Goal: Information Seeking & Learning: Learn about a topic

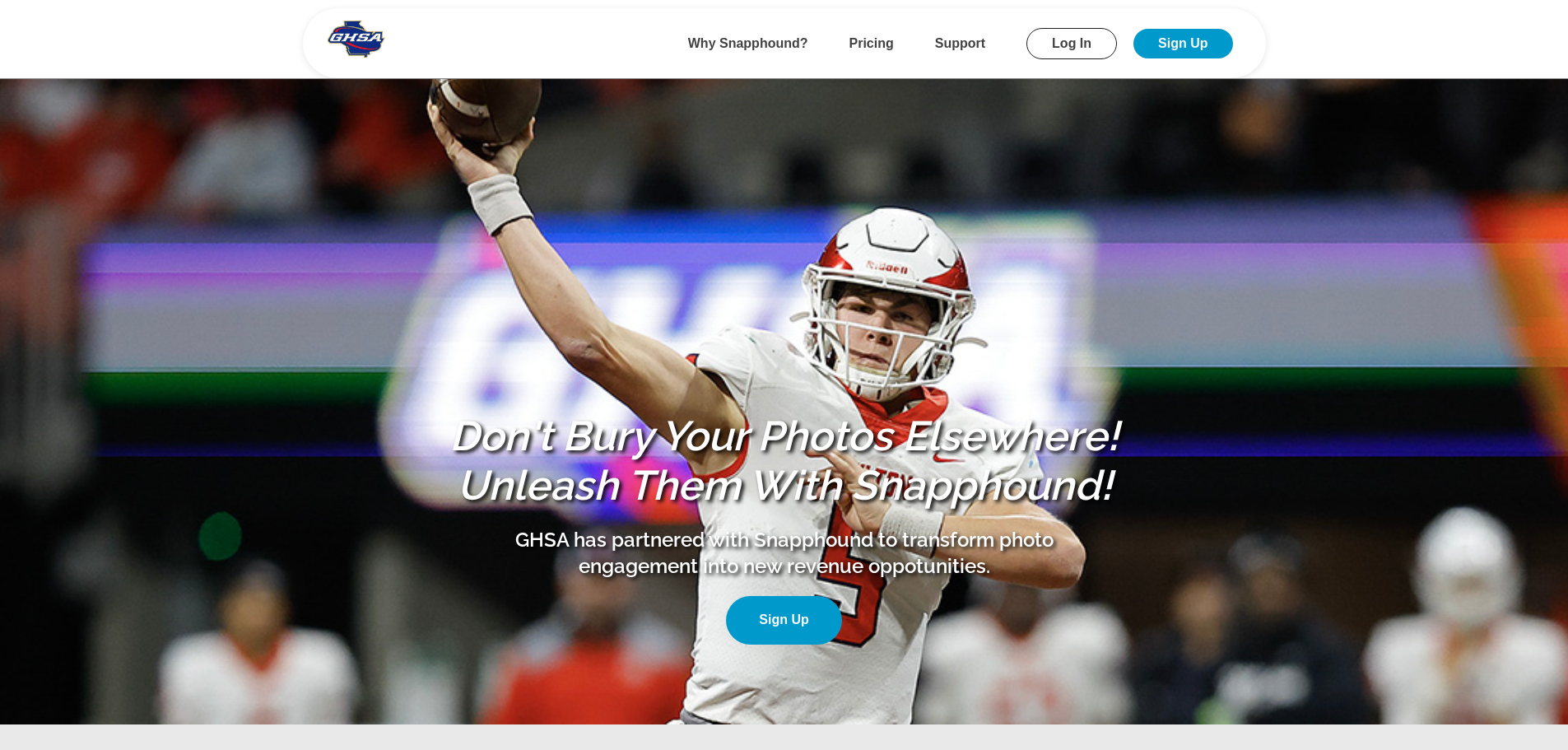
click at [869, 38] on b "Pricing" at bounding box center [872, 43] width 45 height 14
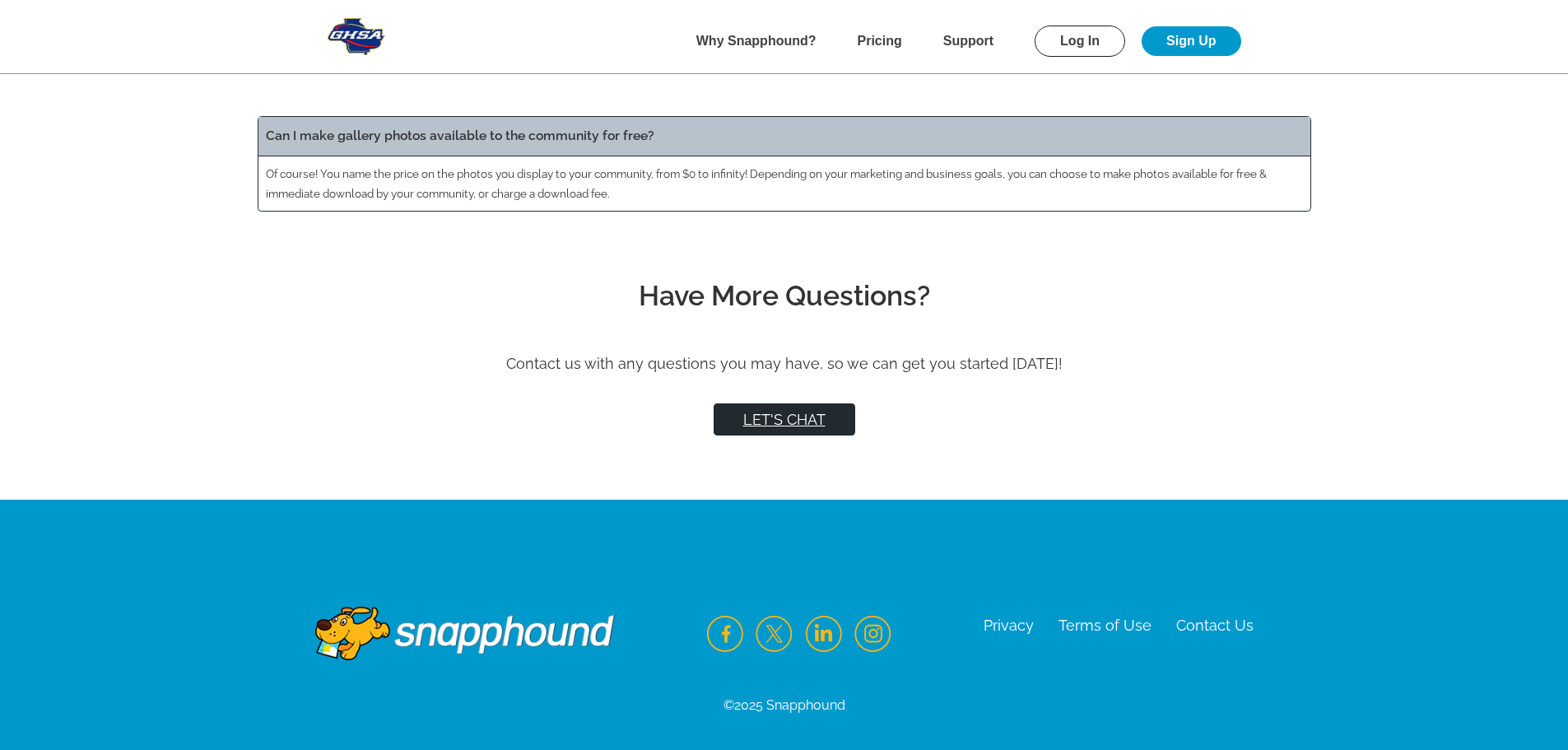
scroll to position [2907, 0]
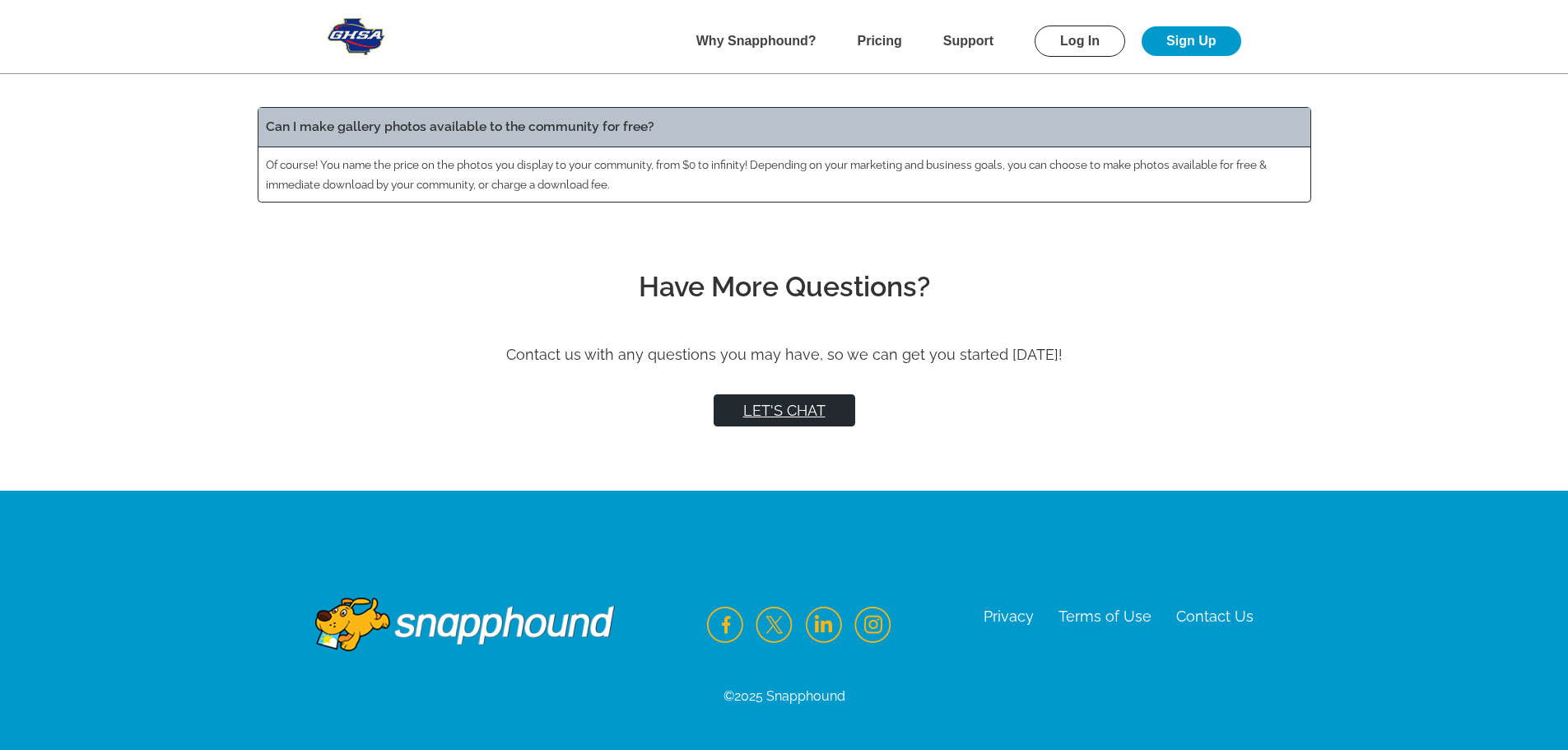
click at [463, 622] on img at bounding box center [464, 613] width 299 height 79
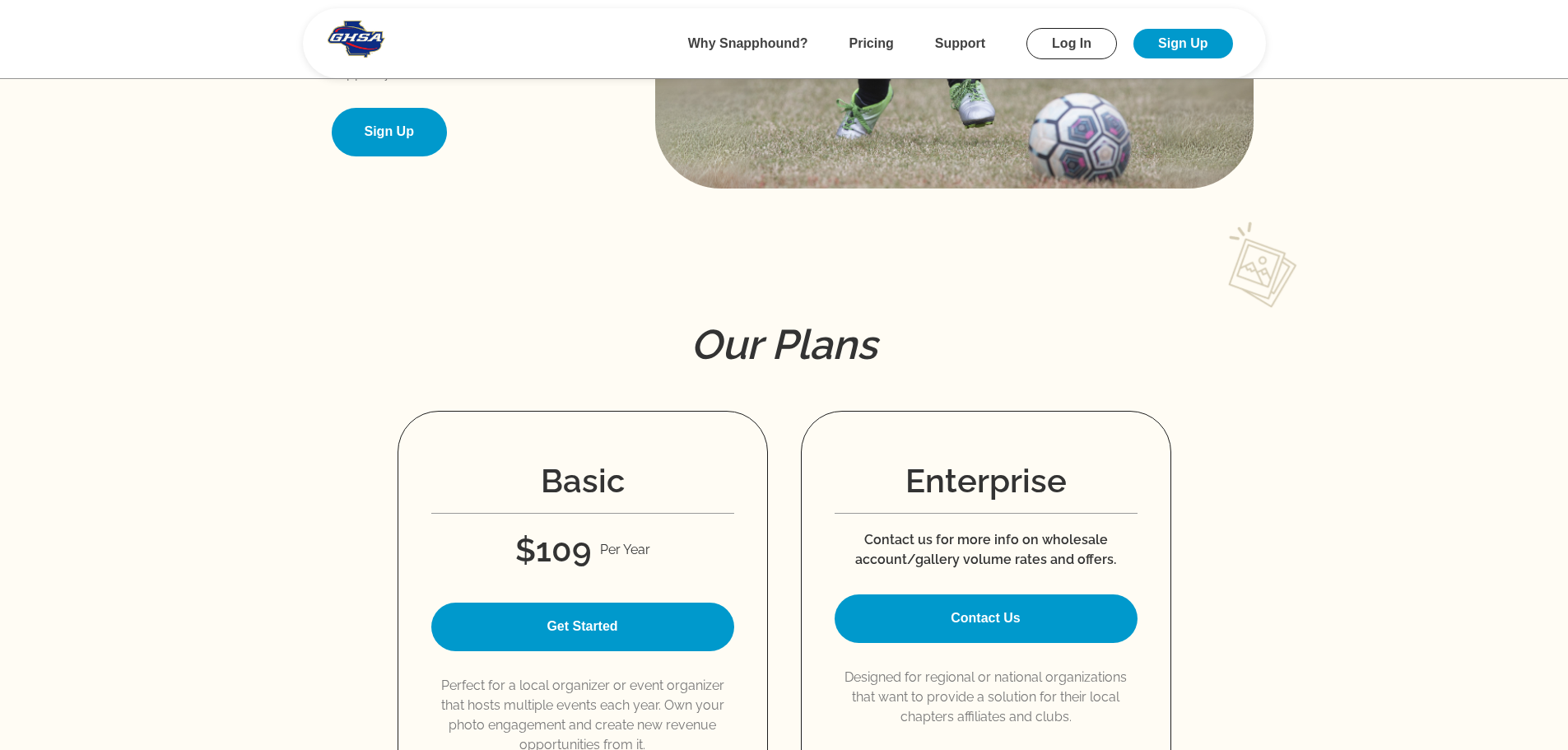
scroll to position [1512, 0]
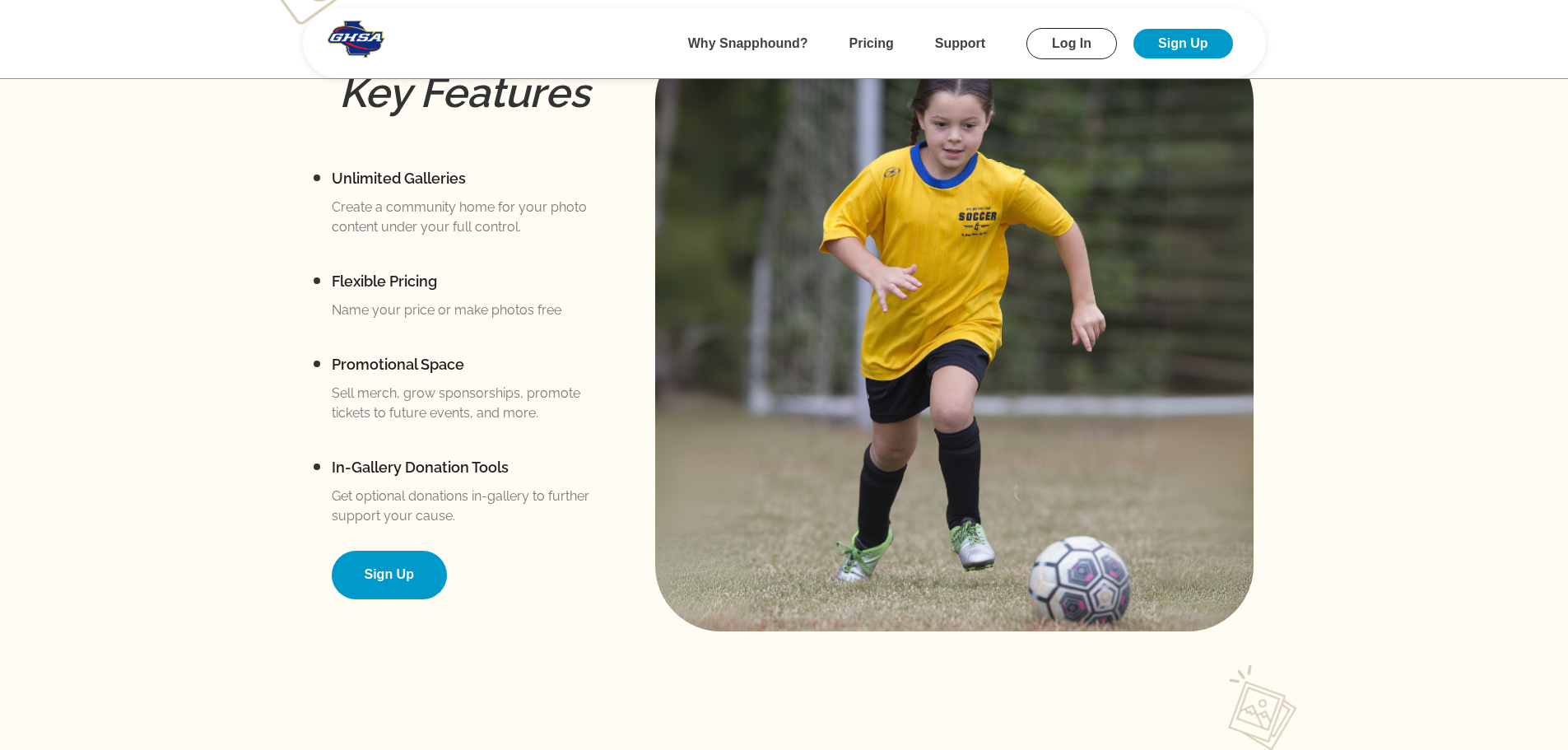
click at [876, 41] on b "Pricing" at bounding box center [872, 43] width 45 height 14
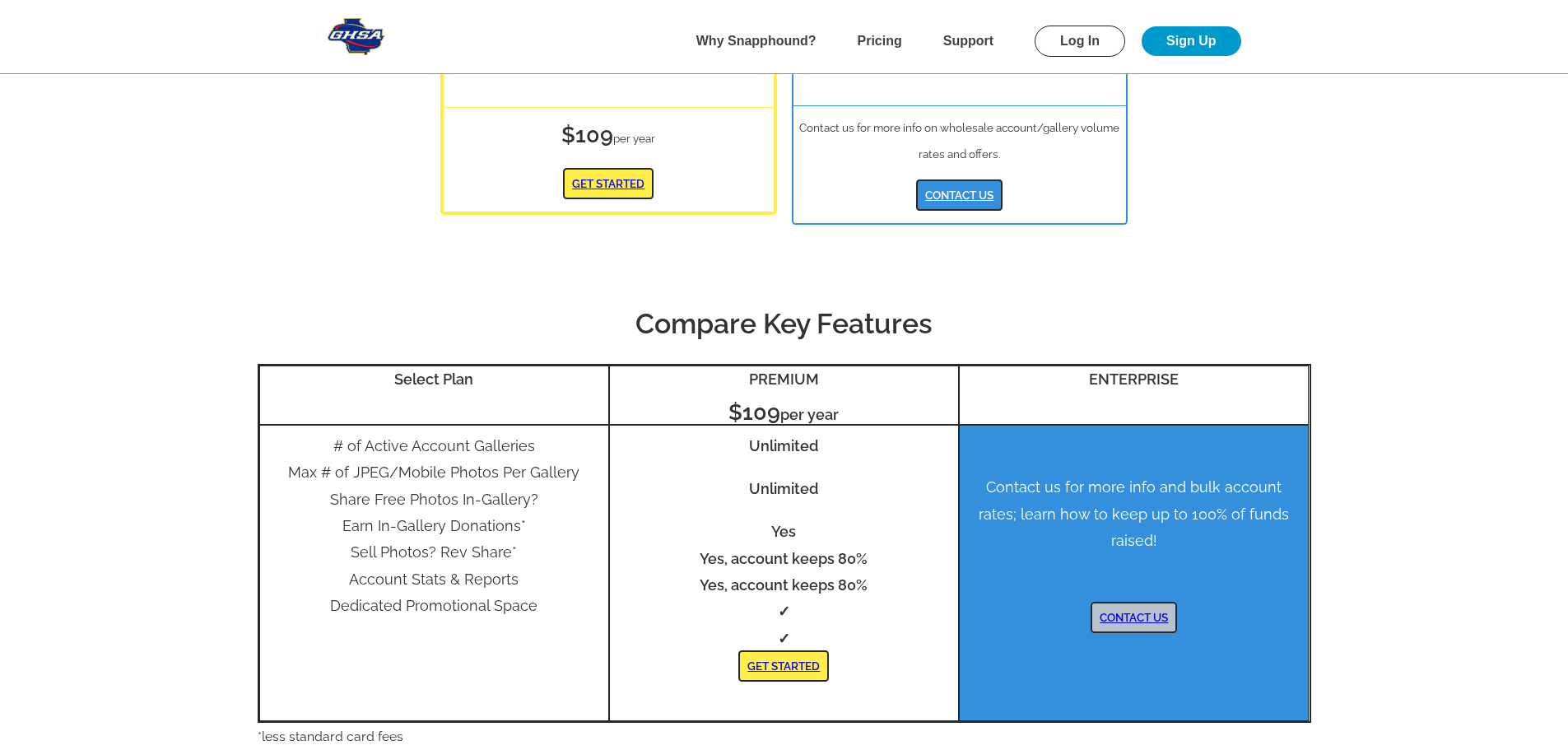
scroll to position [442, 0]
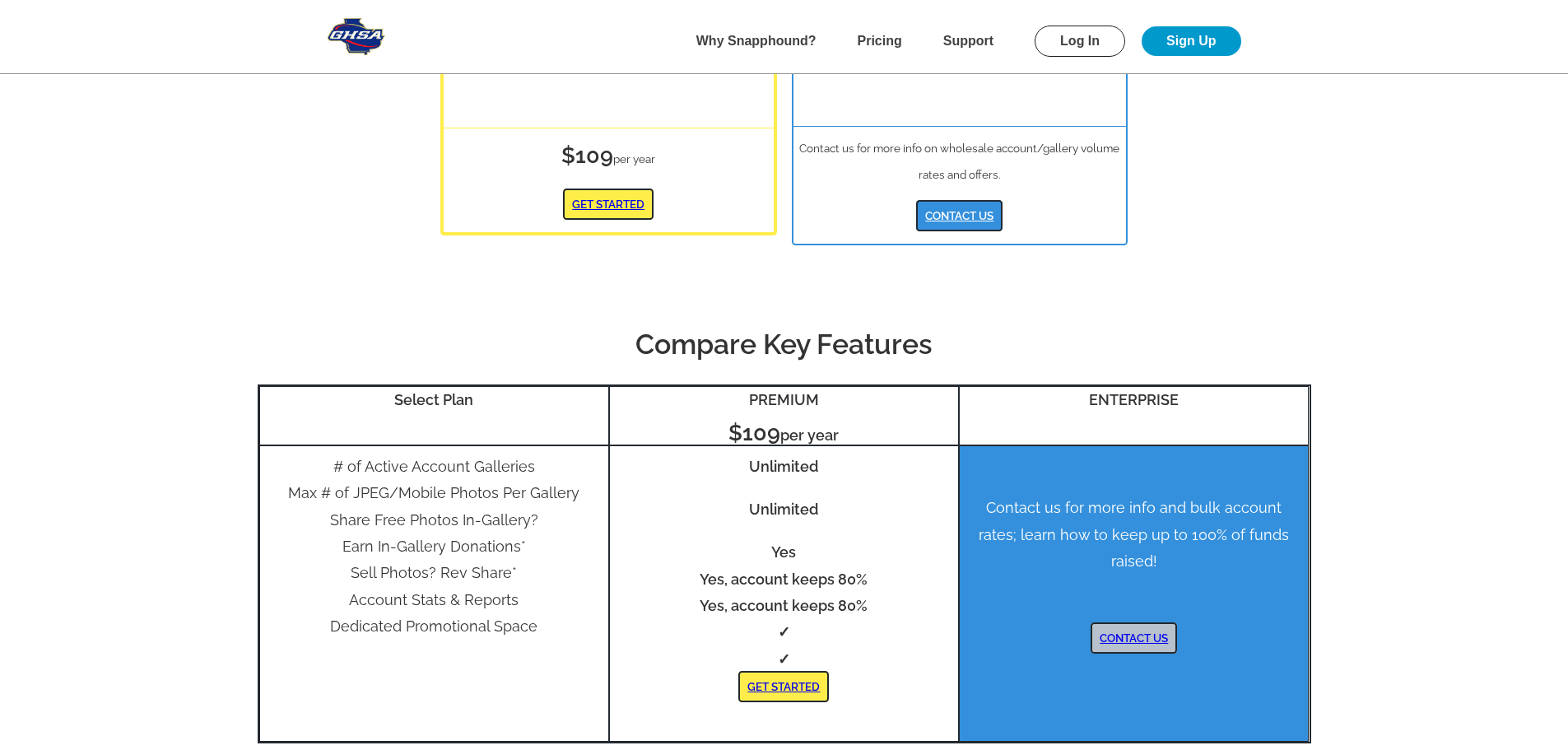
click at [777, 45] on b "Why Snapphound?" at bounding box center [756, 40] width 120 height 14
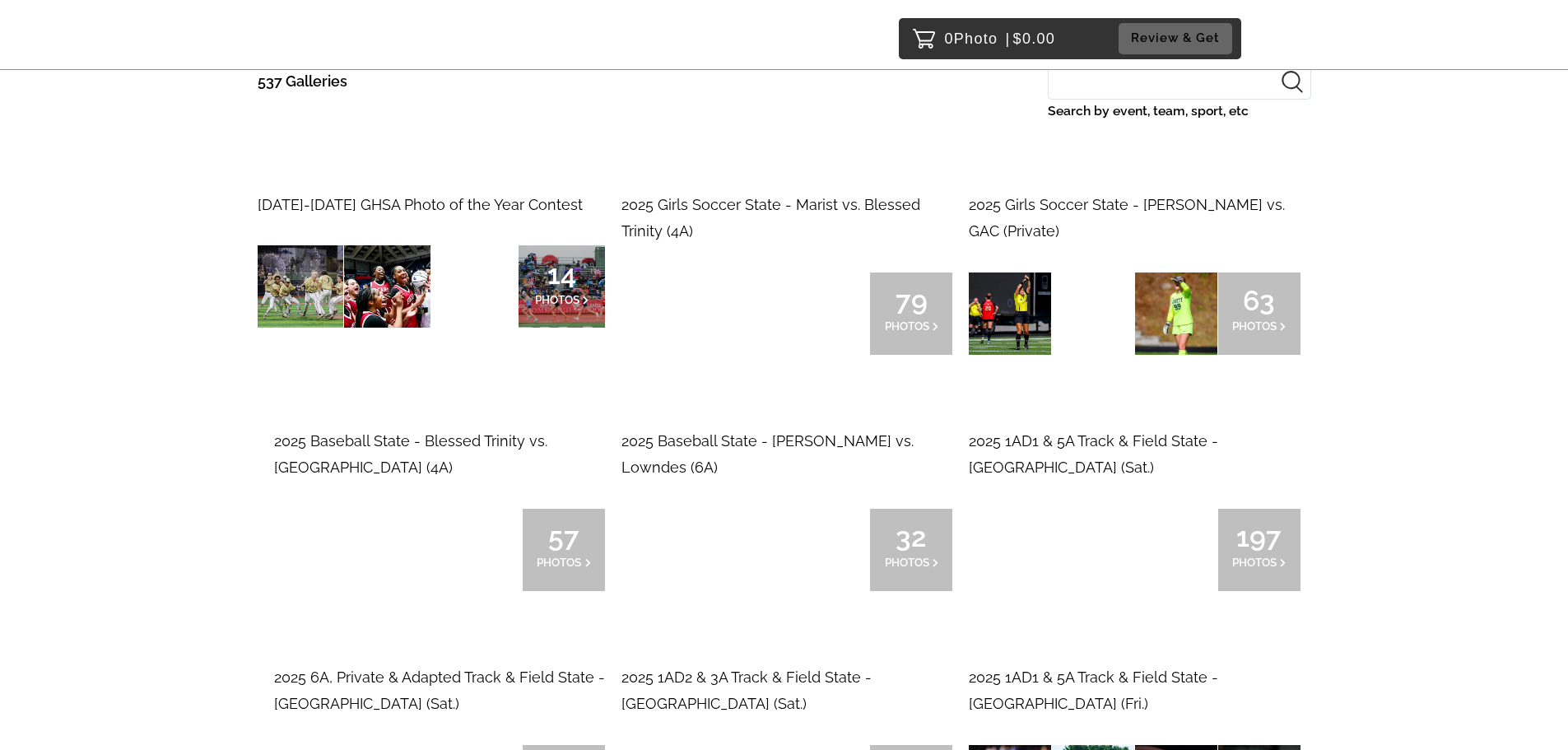
scroll to position [165, 0]
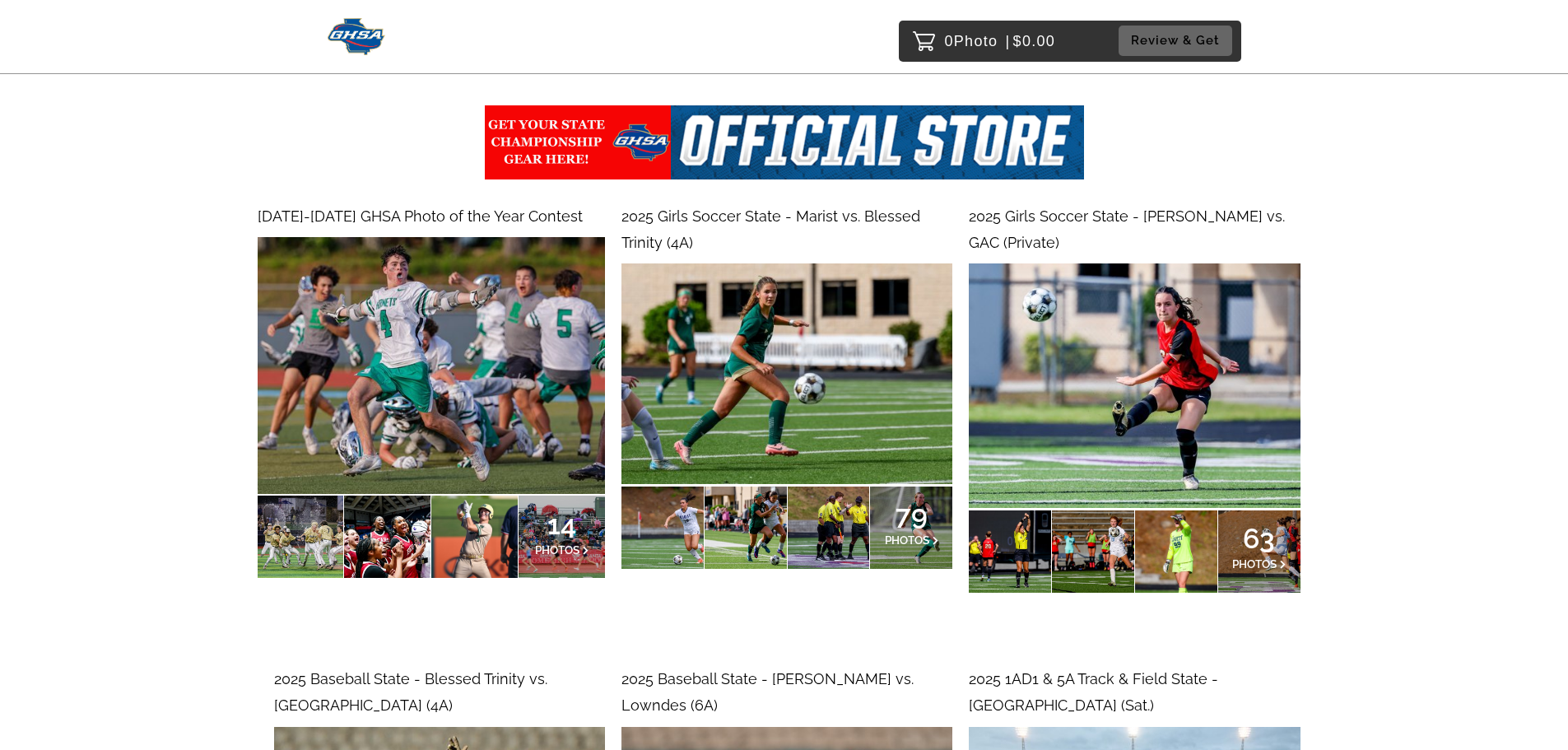
click at [349, 216] on span "2024-2025 GHSA Photo of the Year Contest" at bounding box center [420, 215] width 325 height 17
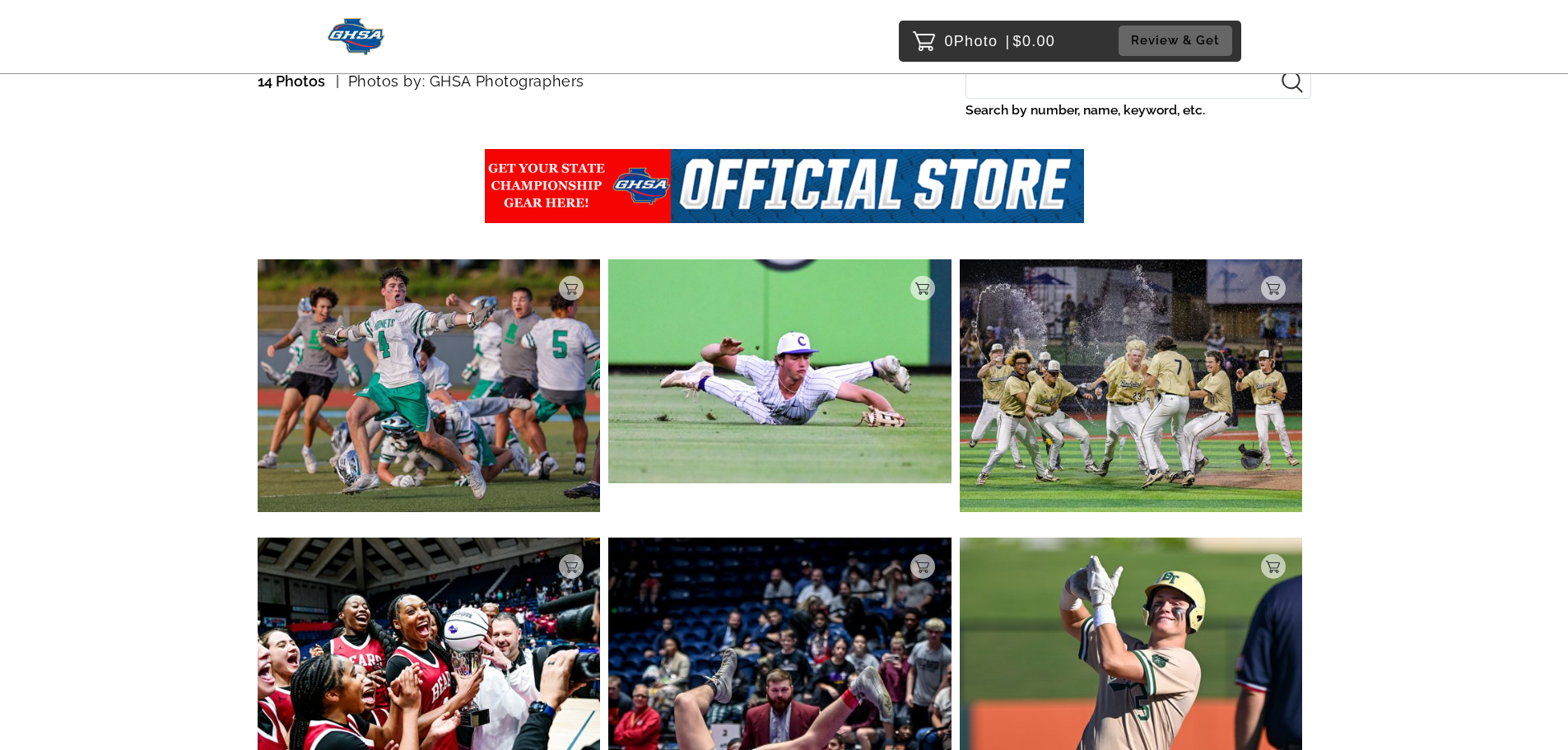
scroll to position [165, 0]
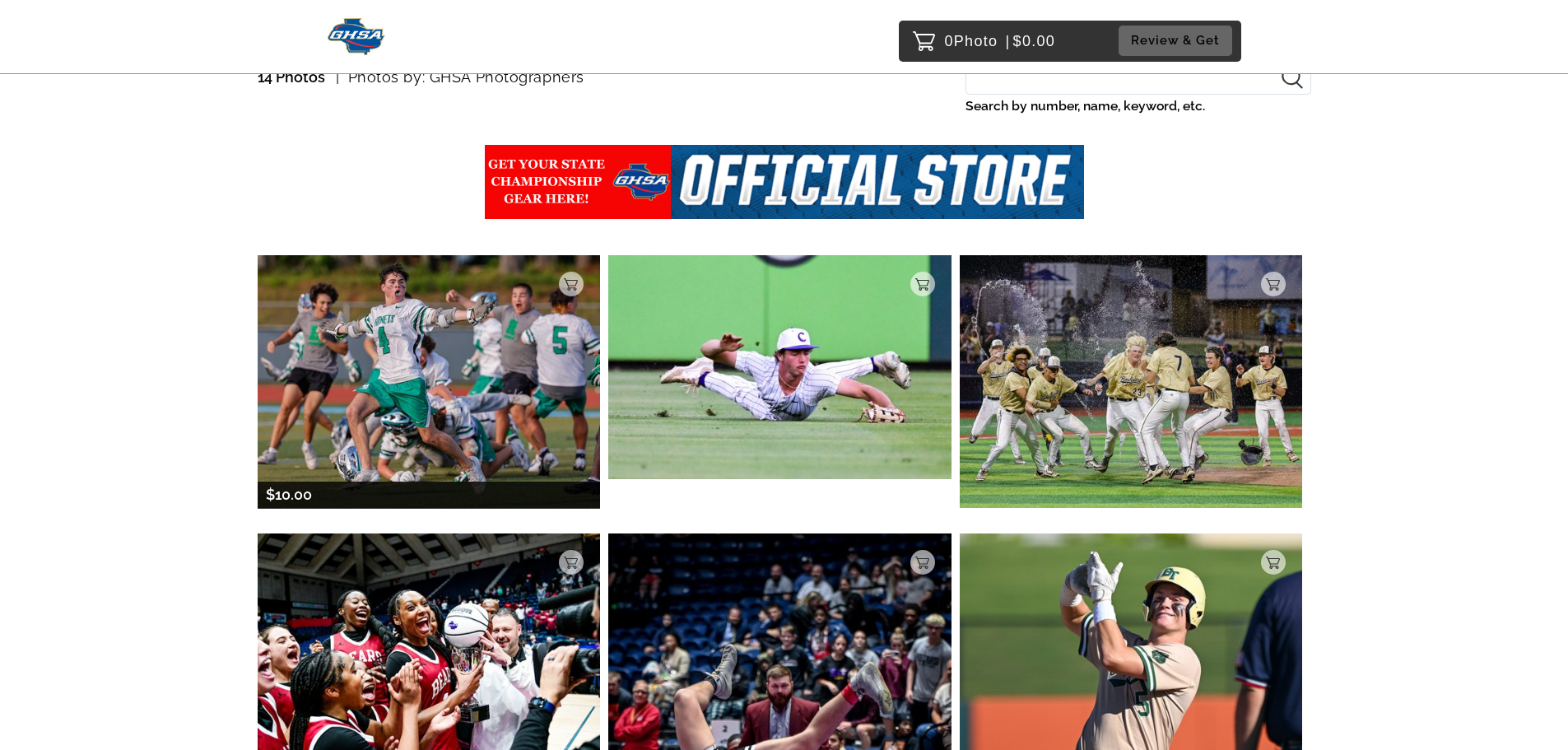
click at [387, 340] on img at bounding box center [429, 381] width 343 height 252
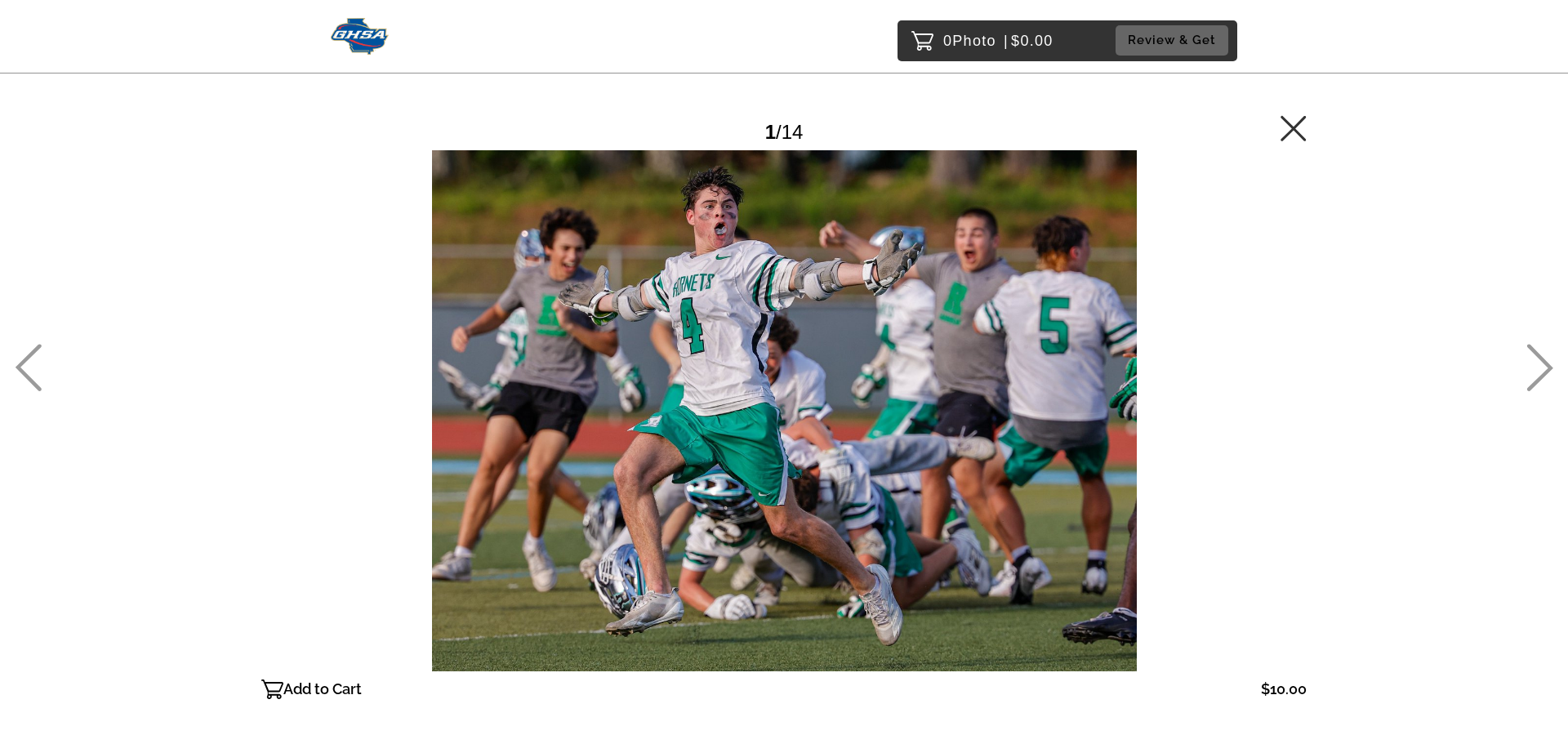
click at [811, 307] on div at bounding box center [783, 411] width 1045 height 521
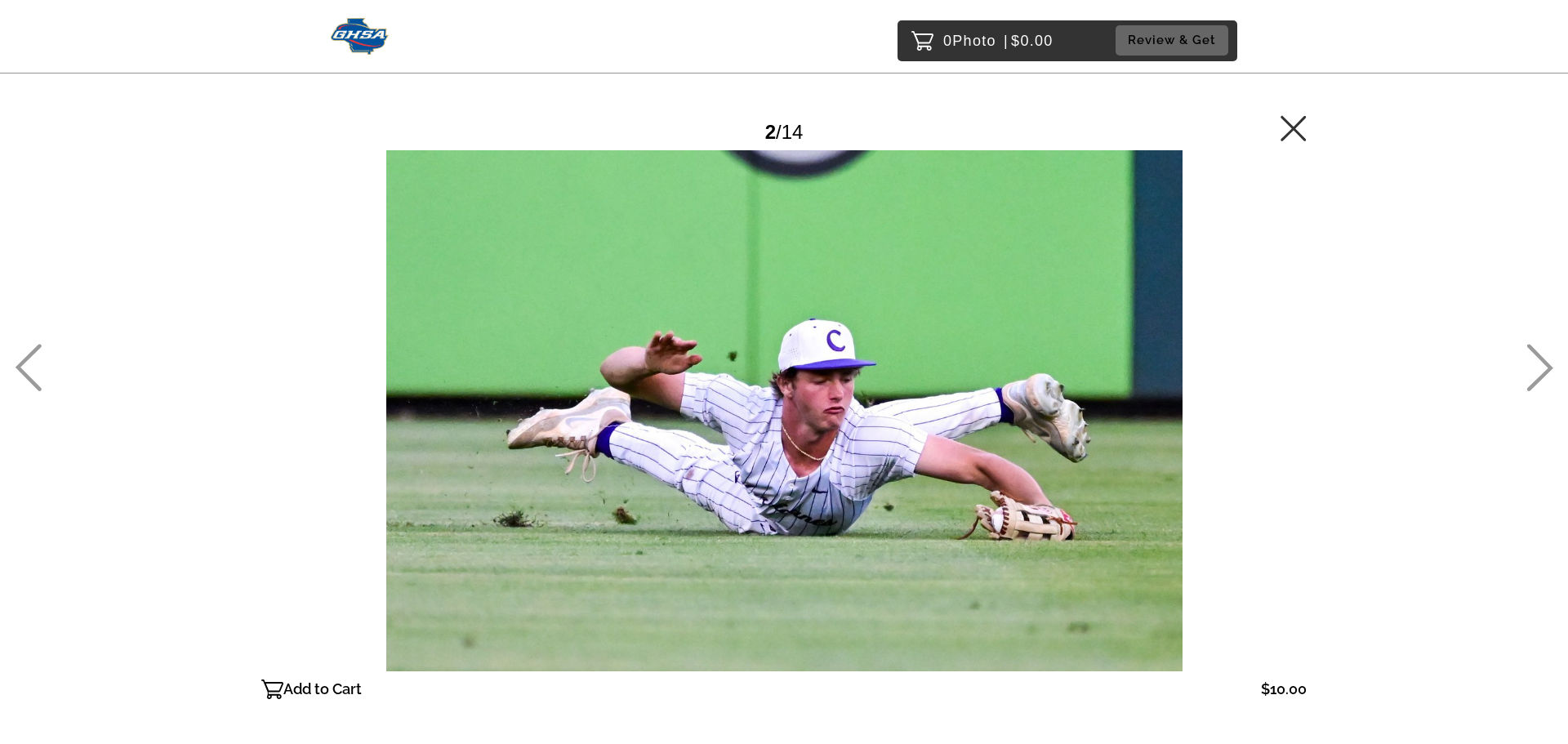
click at [812, 286] on div at bounding box center [783, 411] width 1045 height 521
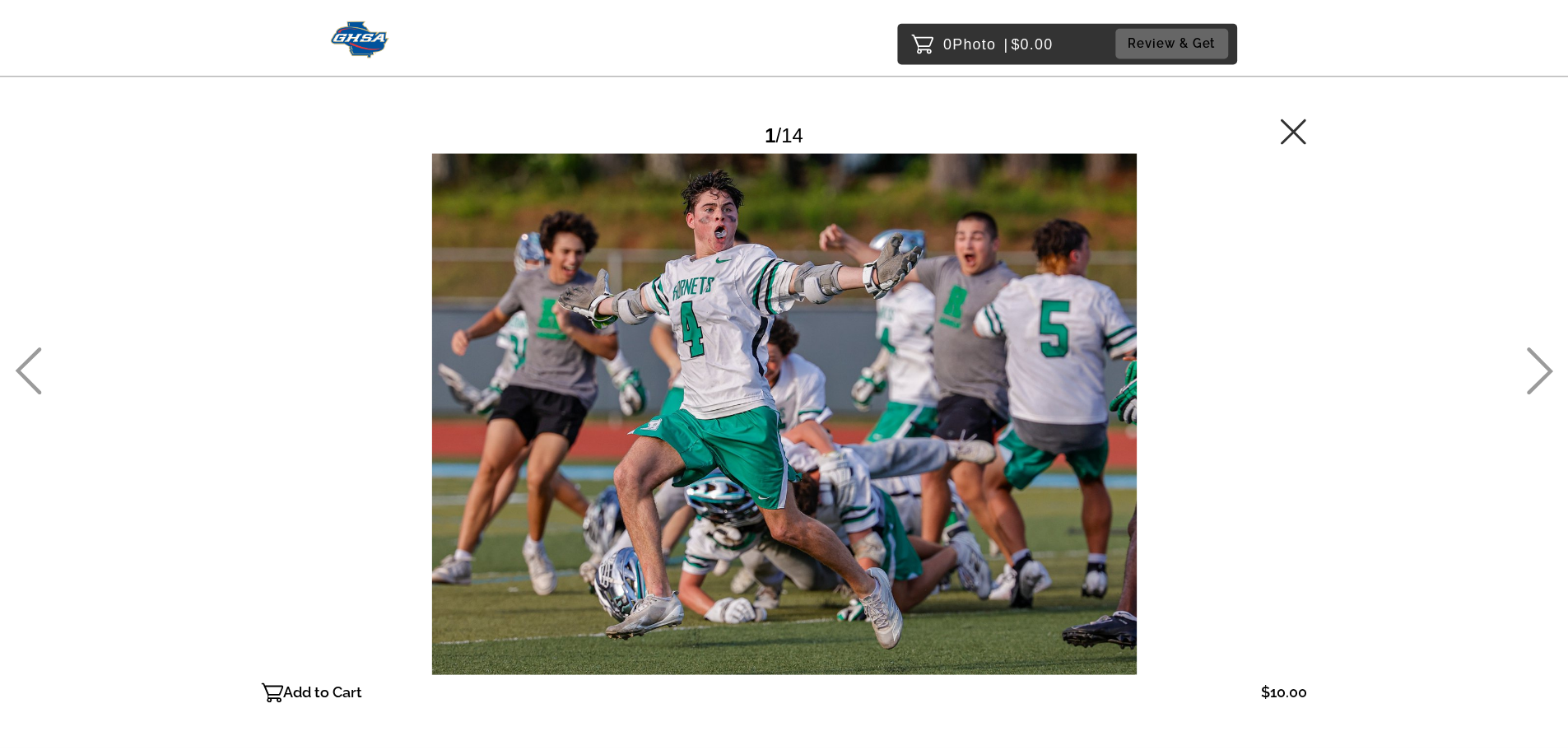
scroll to position [26, 0]
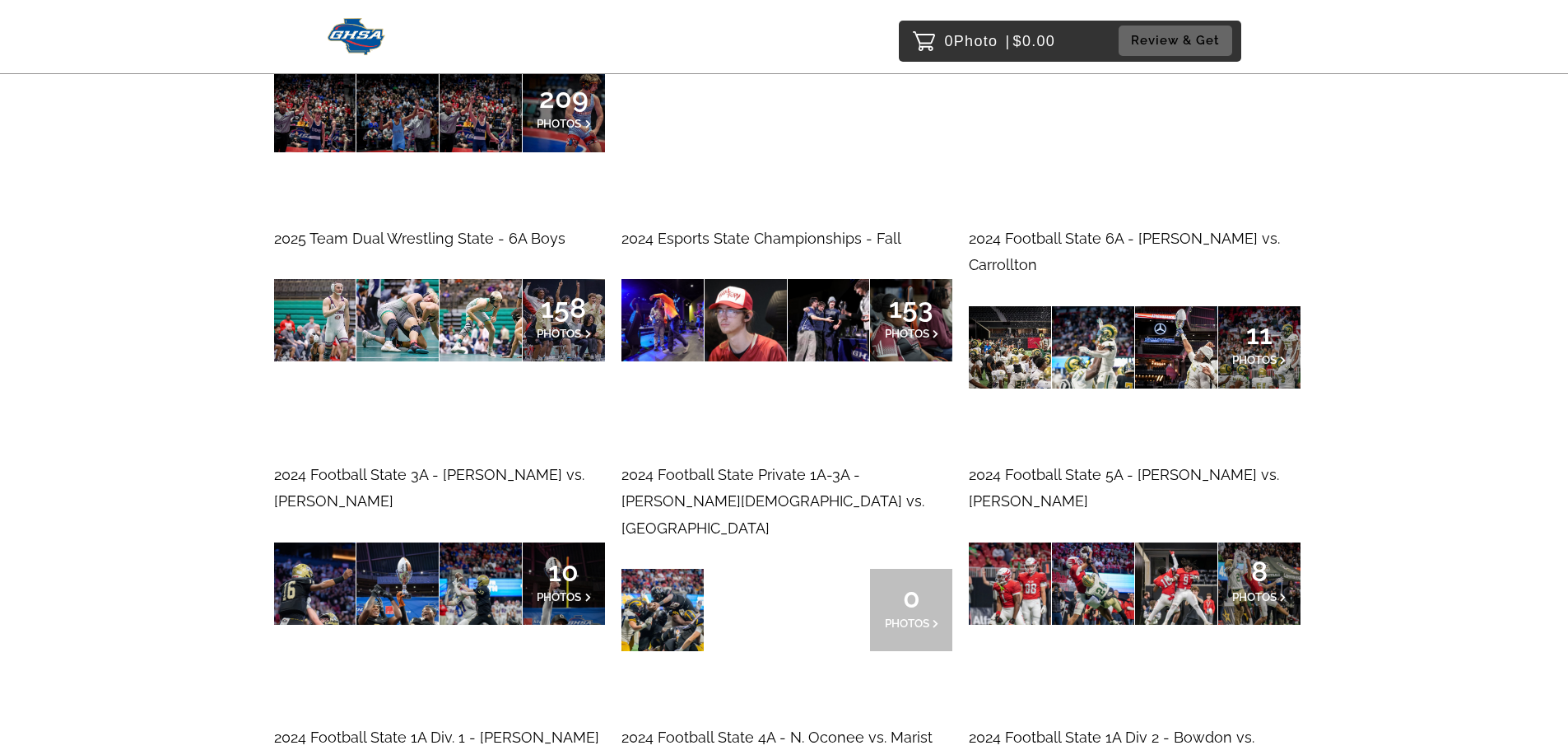
scroll to position [9057, 0]
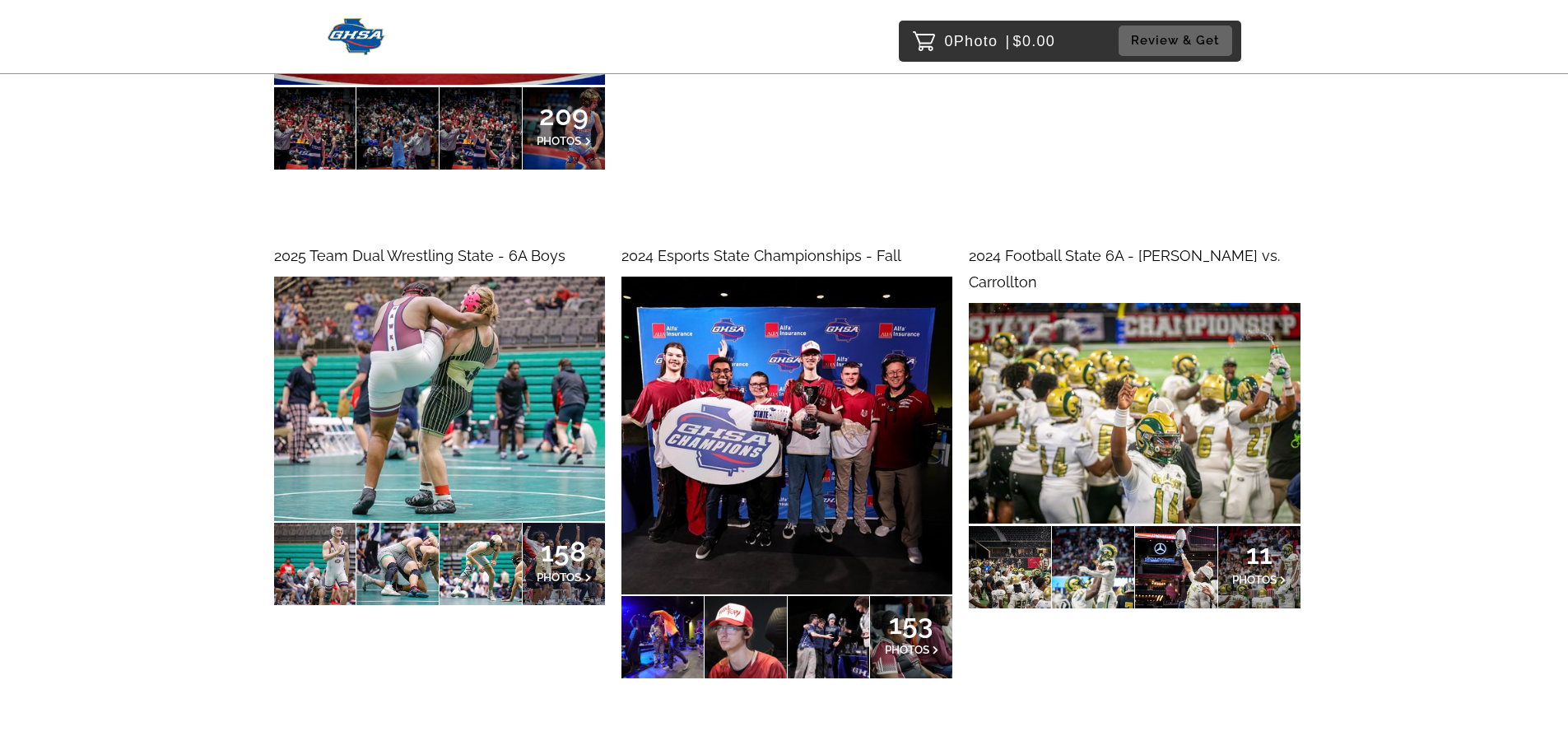
click at [1149, 248] on span "2024 Football State 6A - [PERSON_NAME] vs. Carrollton" at bounding box center [1124, 268] width 311 height 44
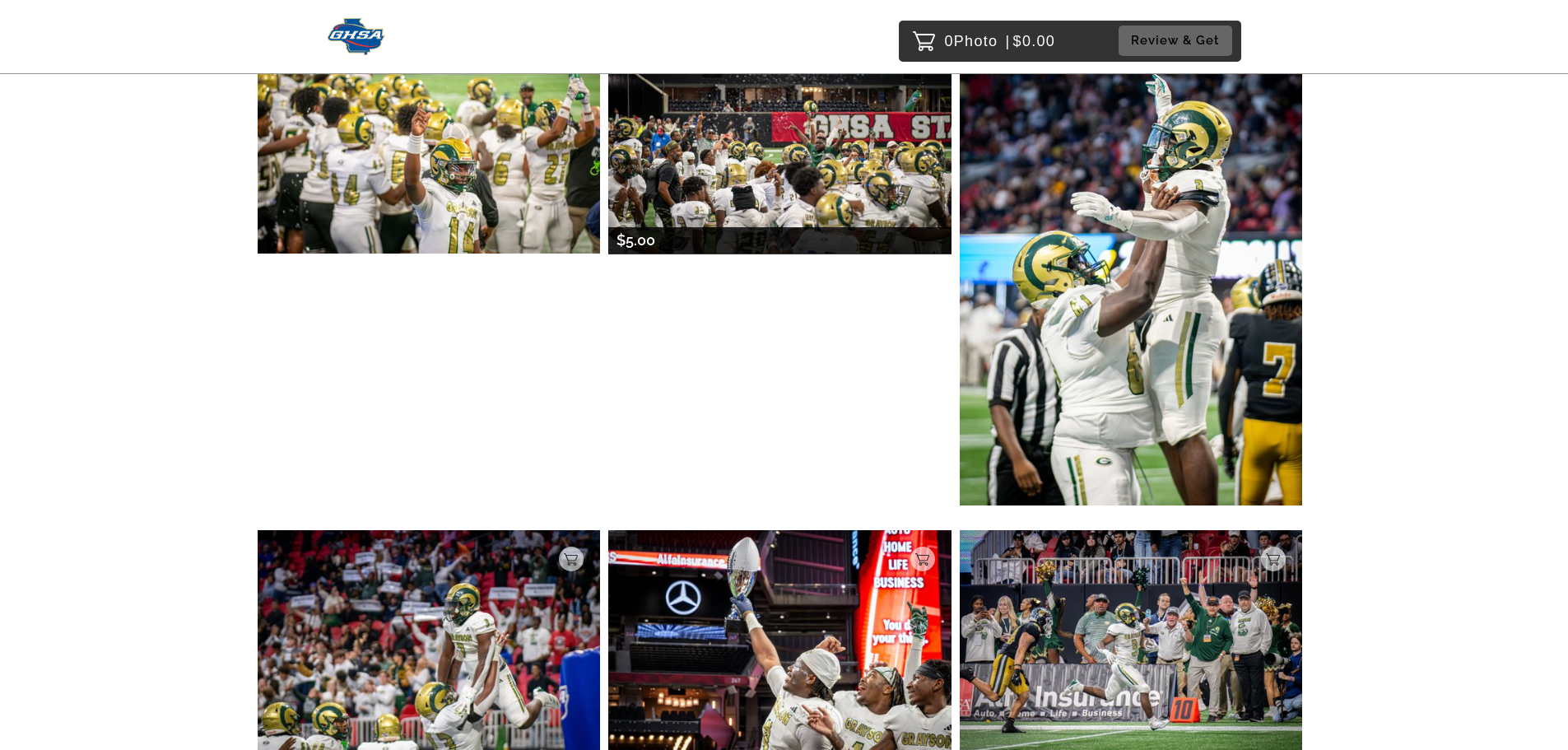
scroll to position [412, 0]
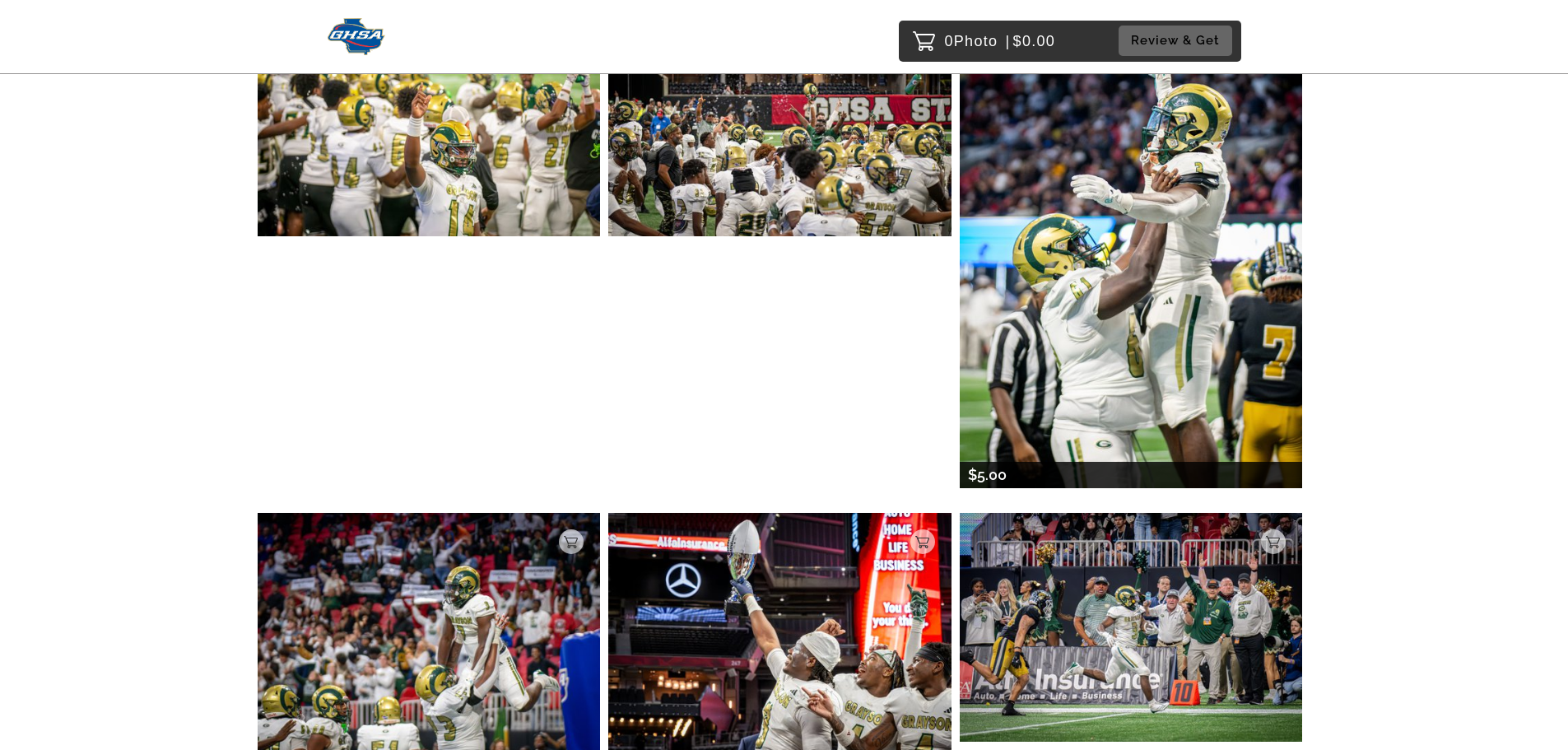
click at [1113, 248] on img at bounding box center [1132, 248] width 343 height 480
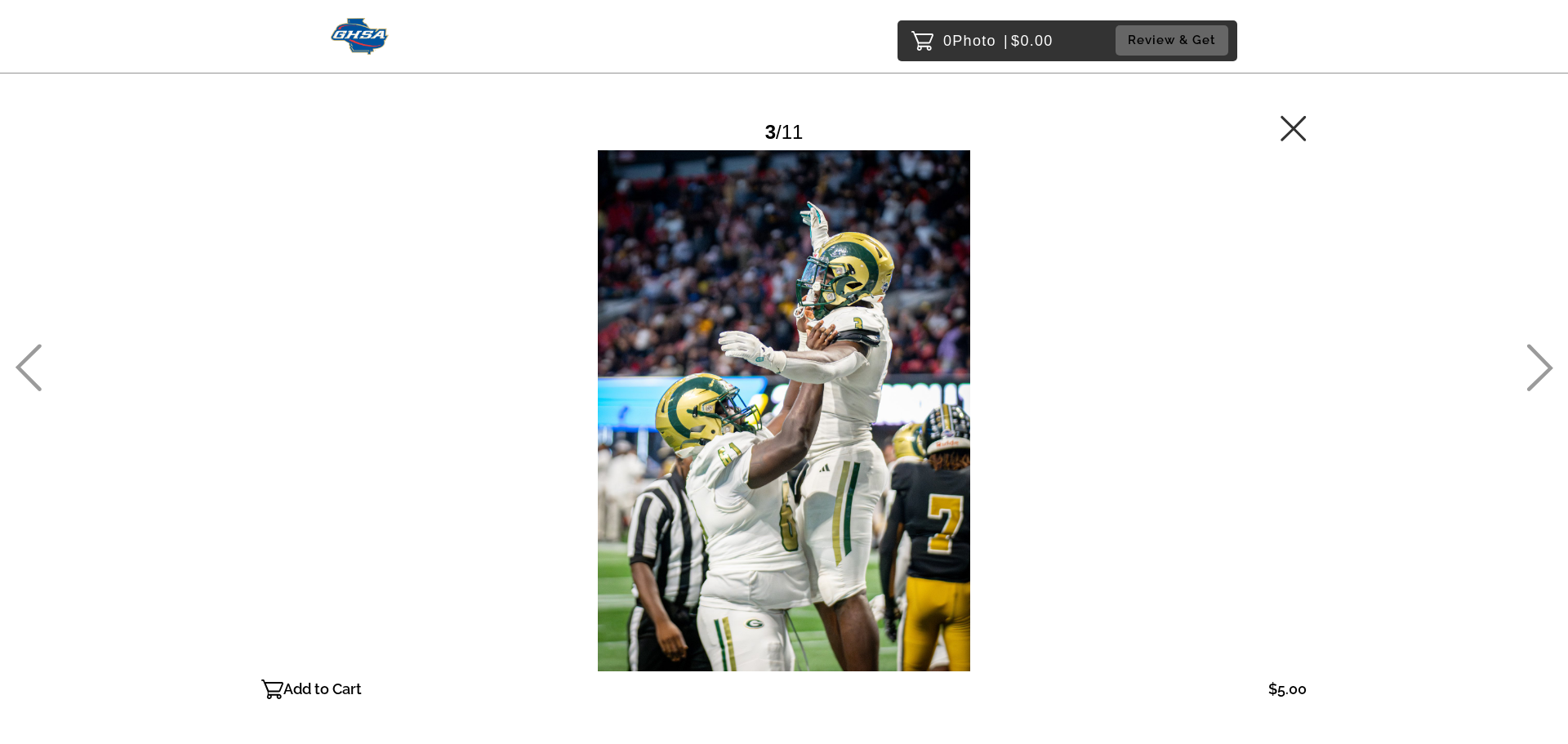
click at [741, 336] on div at bounding box center [783, 411] width 1045 height 521
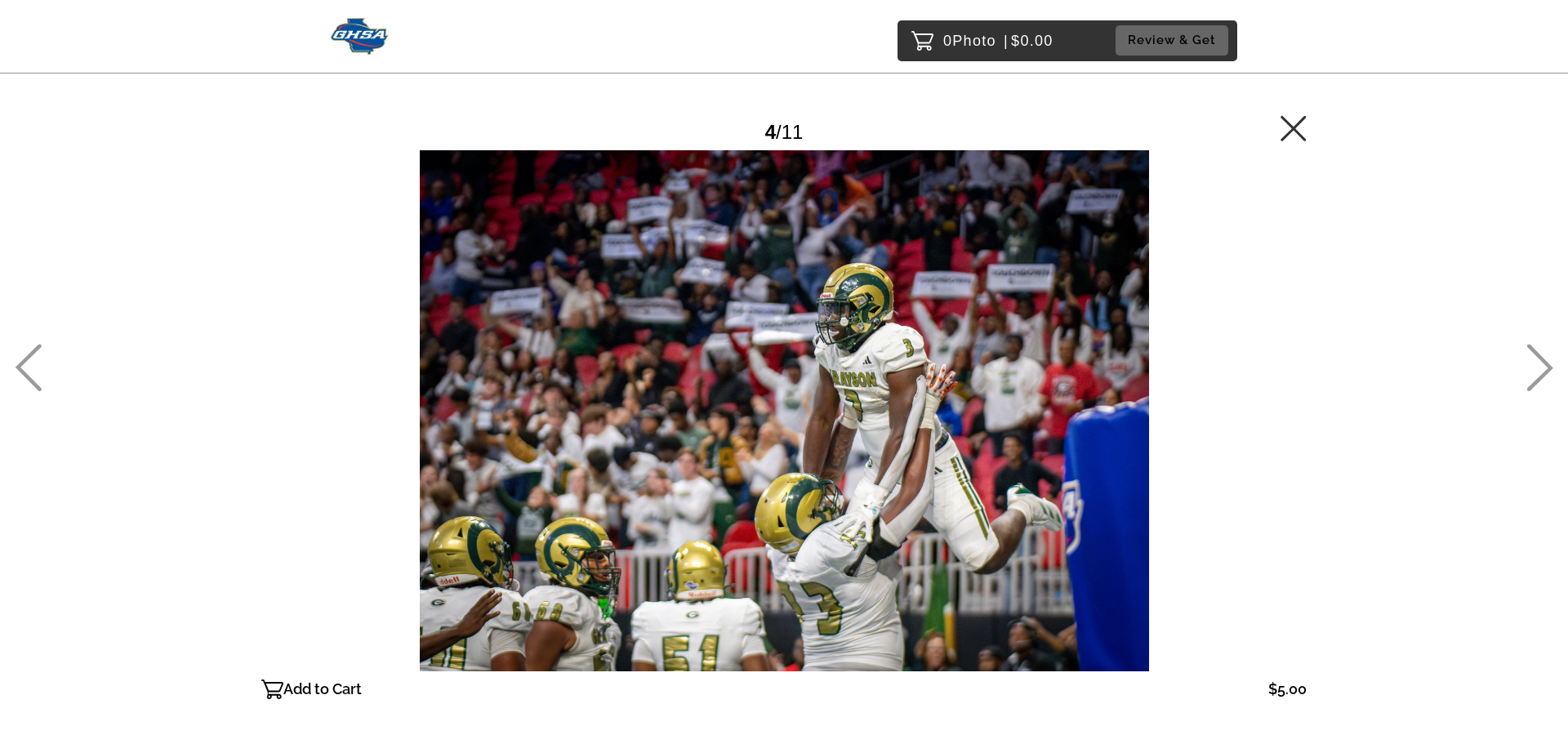
click at [1285, 124] on icon at bounding box center [1294, 129] width 26 height 26
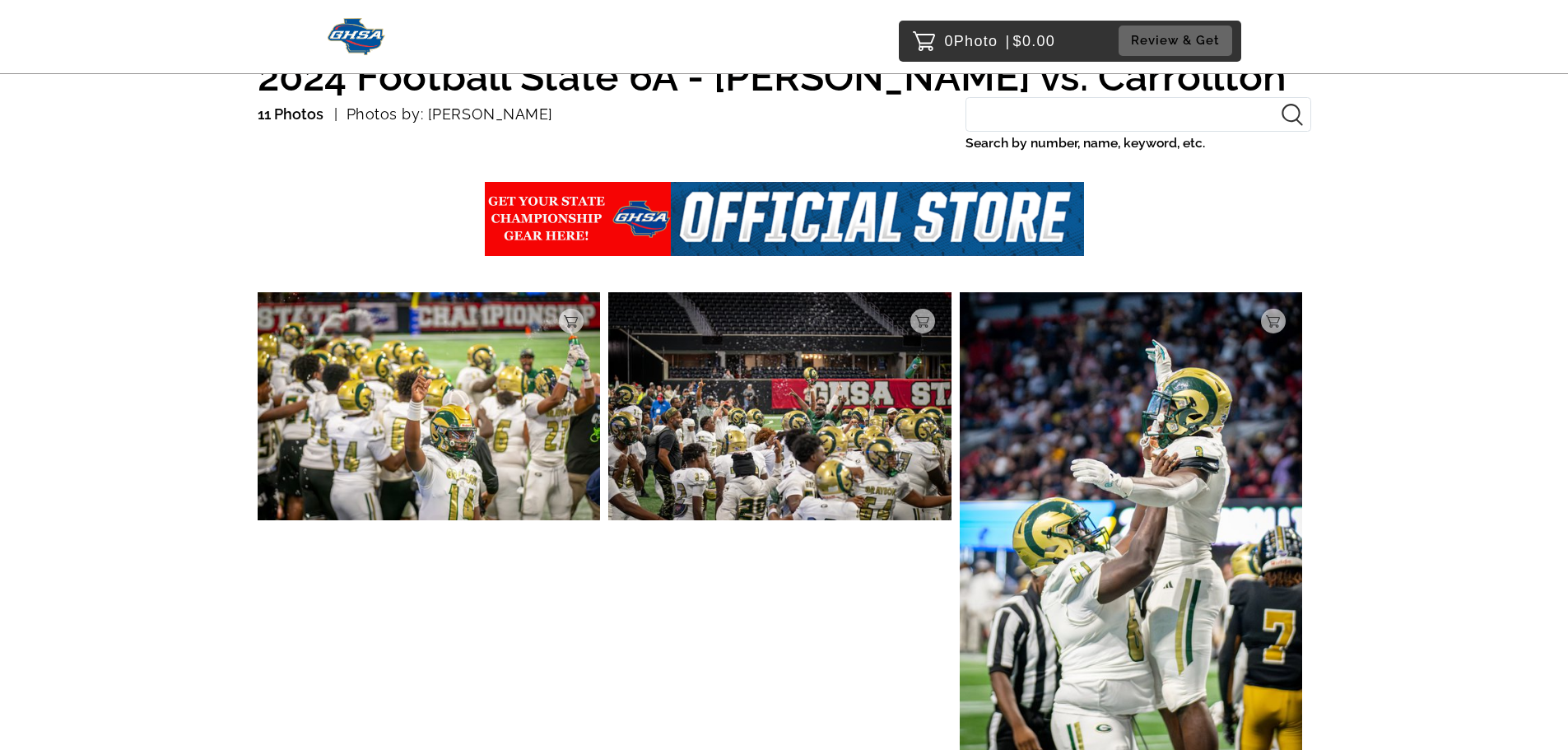
scroll to position [117, 0]
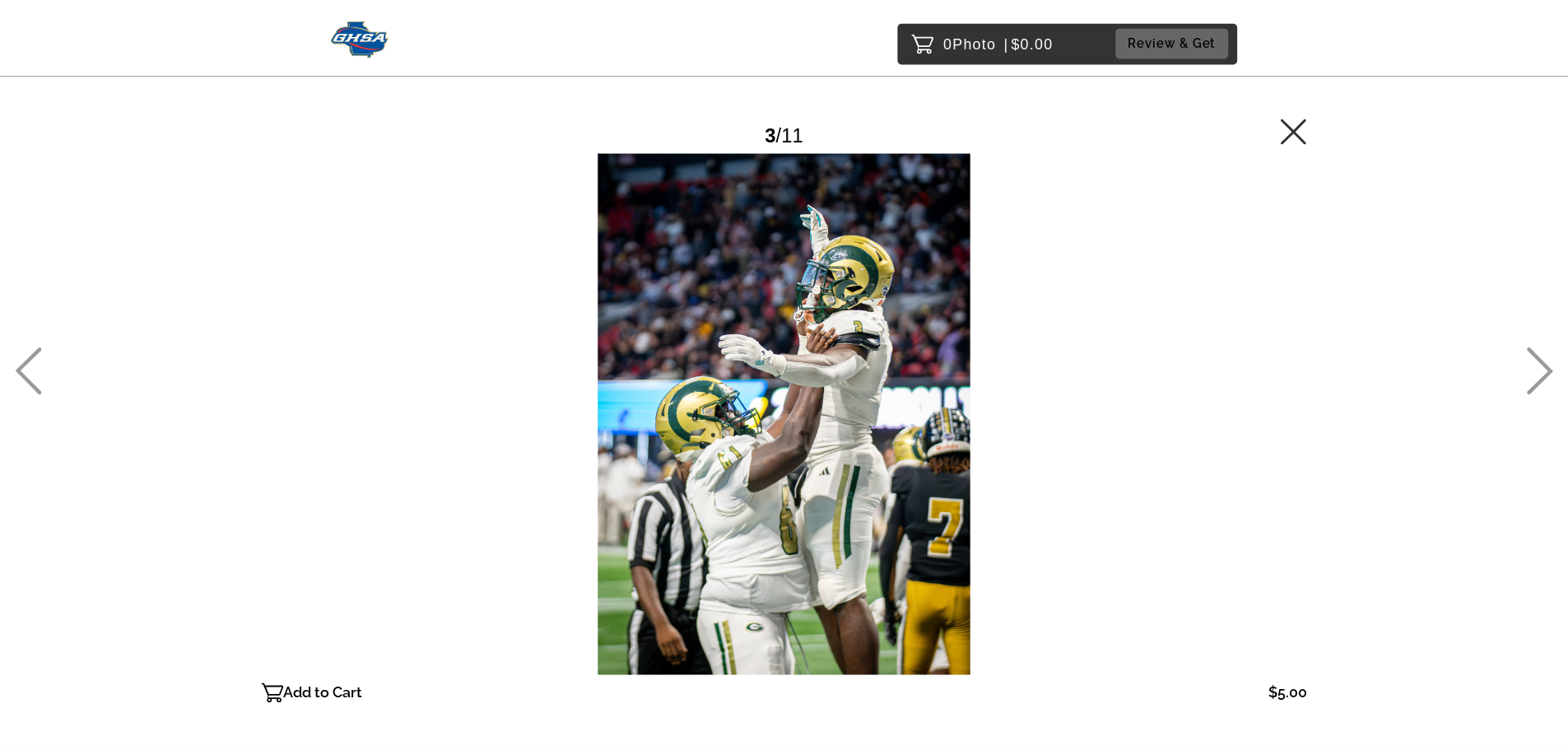
scroll to position [163, 0]
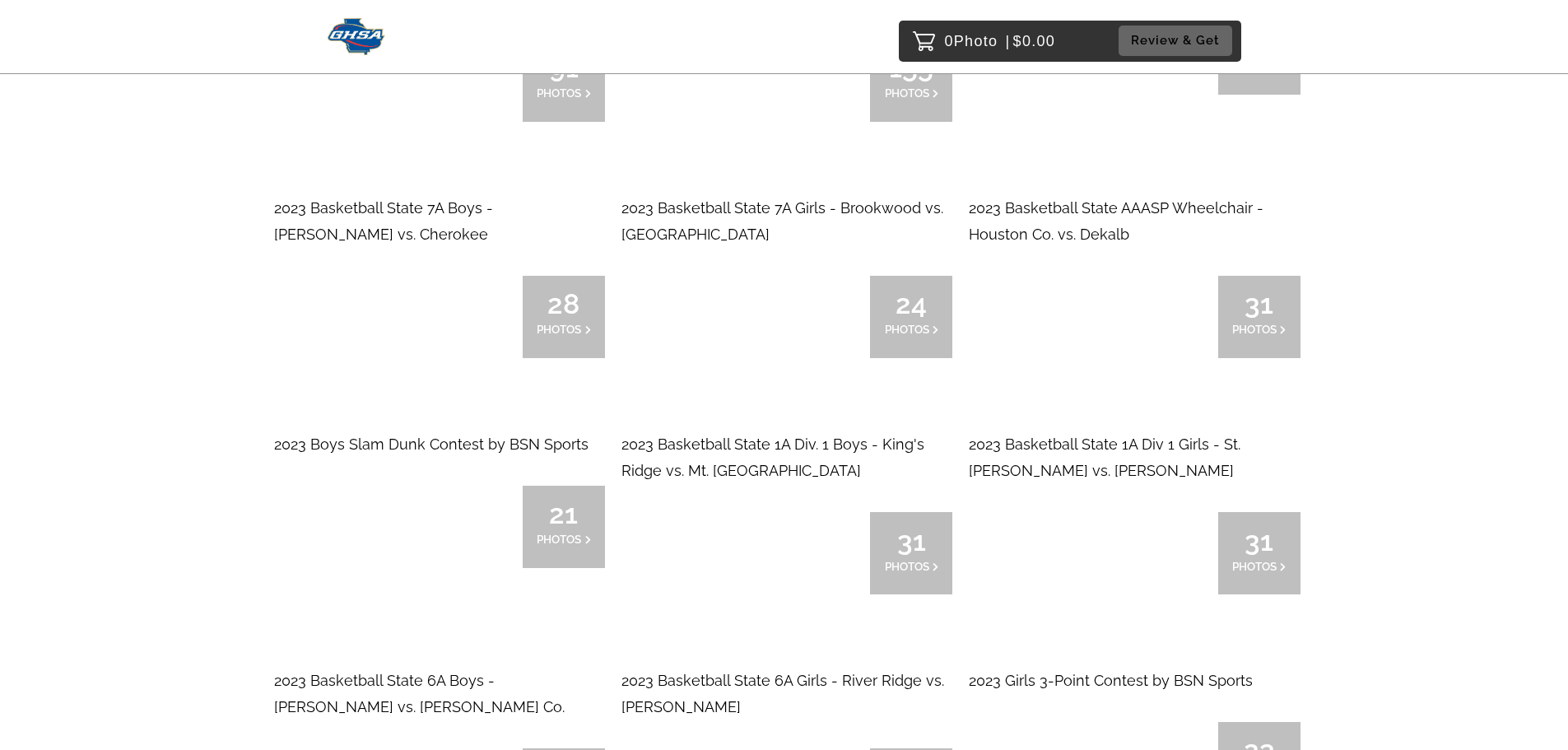
scroll to position [27021, 0]
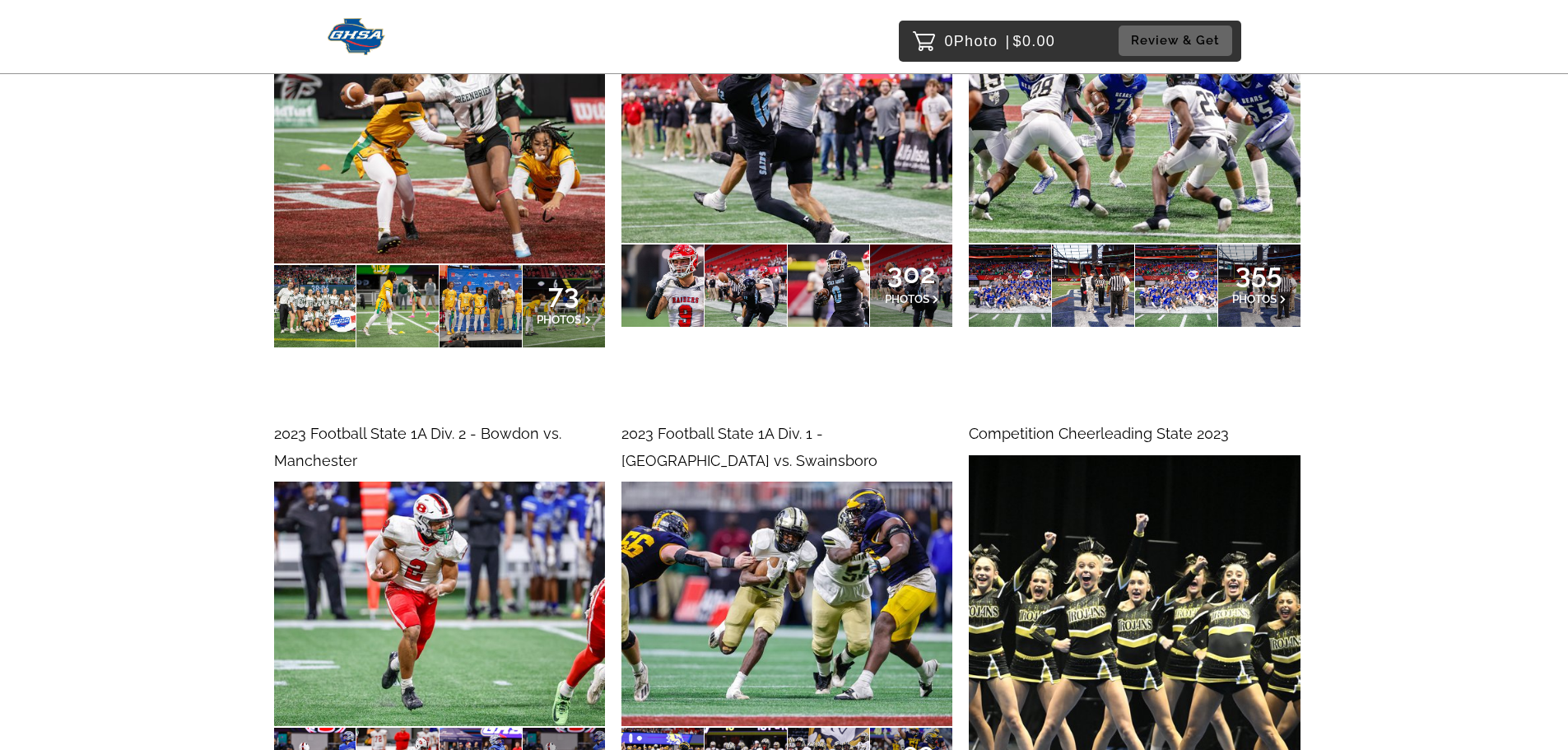
click at [789, 482] on img at bounding box center [786, 604] width 331 height 244
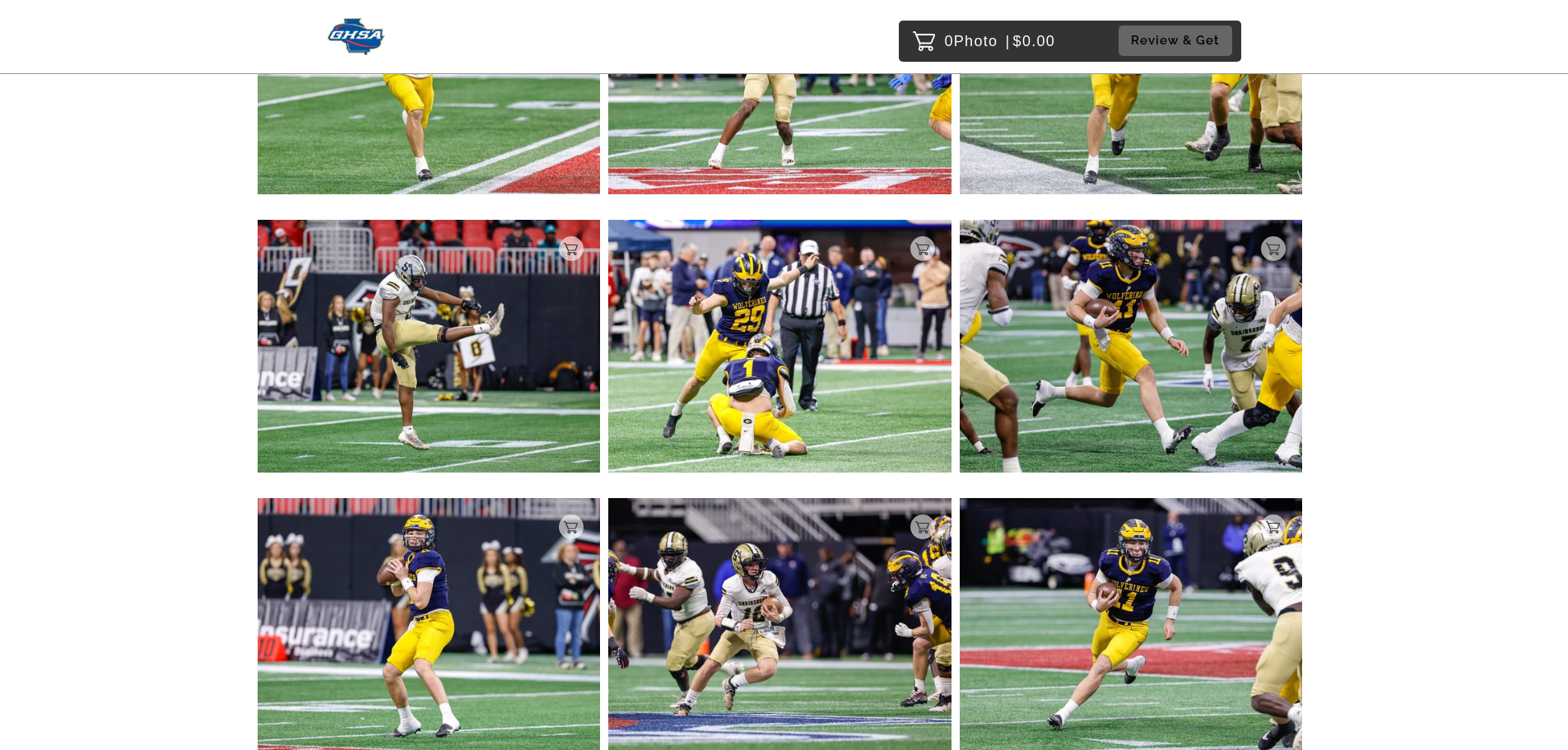
scroll to position [1564, 0]
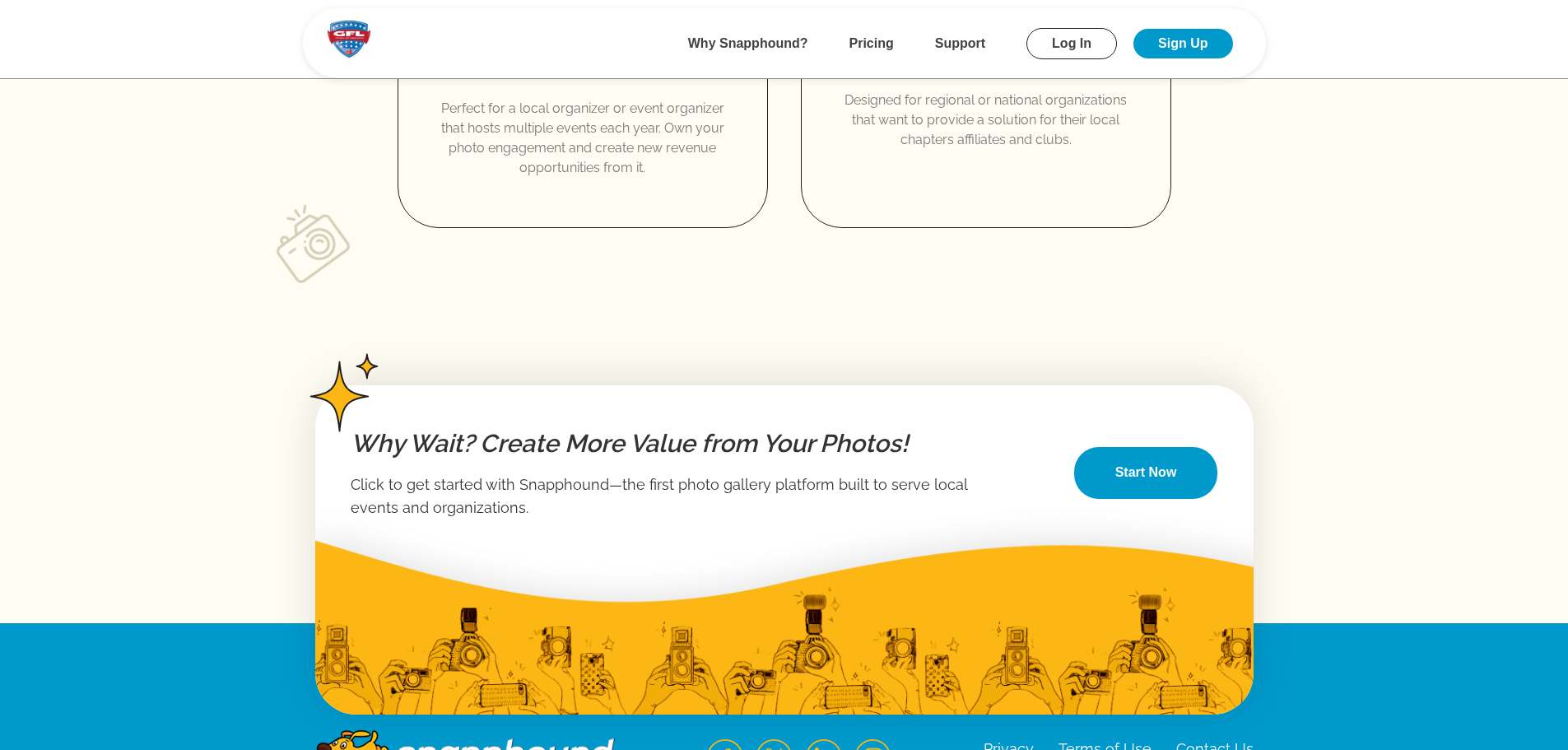
scroll to position [2665, 0]
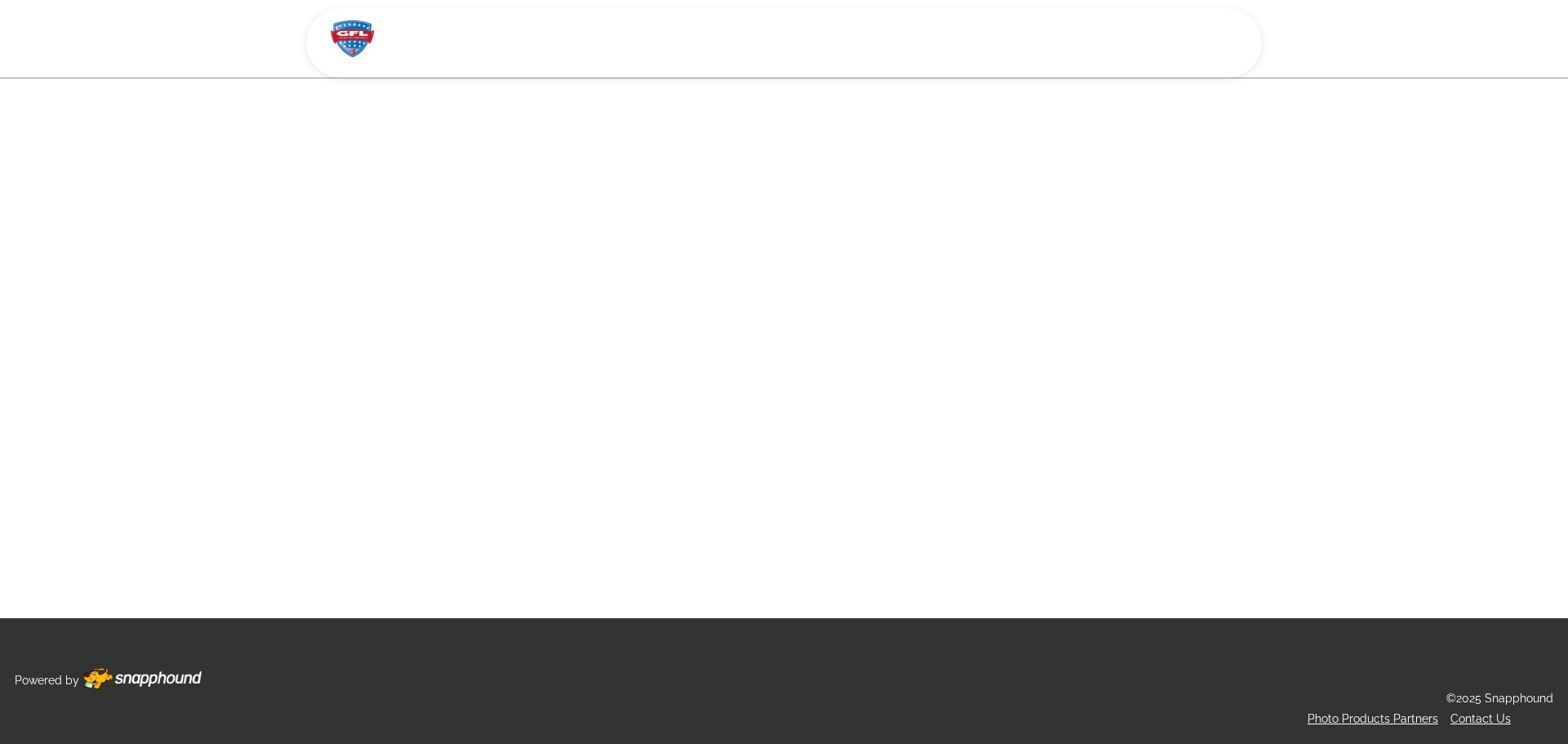
drag, startPoint x: 619, startPoint y: 257, endPoint x: 637, endPoint y: 248, distance: 20.1
click at [619, 257] on main at bounding box center [783, 309] width 1176 height 618
click at [1488, 723] on link "Contact Us" at bounding box center [1480, 719] width 61 height 13
